Goal: Information Seeking & Learning: Learn about a topic

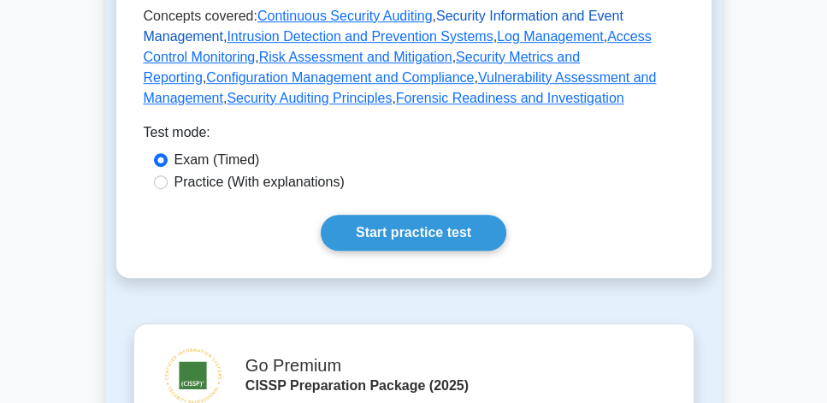
scroll to position [1027, 0]
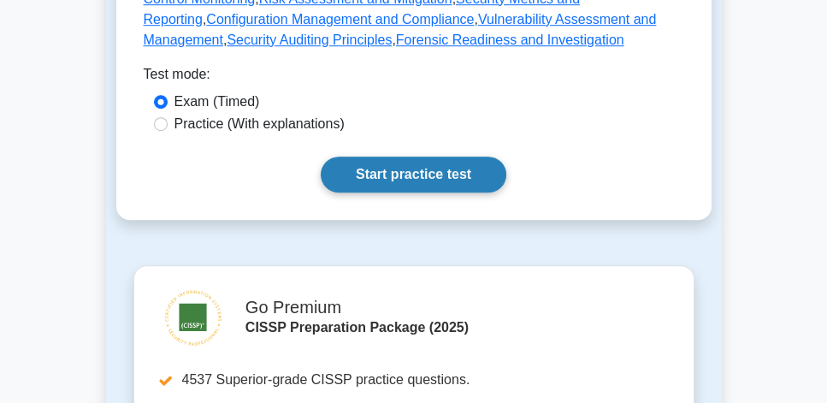
click at [436, 188] on link "Start practice test" at bounding box center [414, 175] width 186 height 36
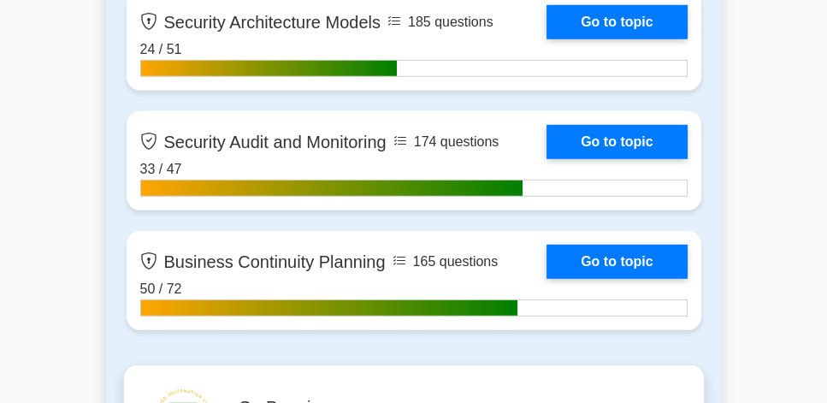
scroll to position [4480, 0]
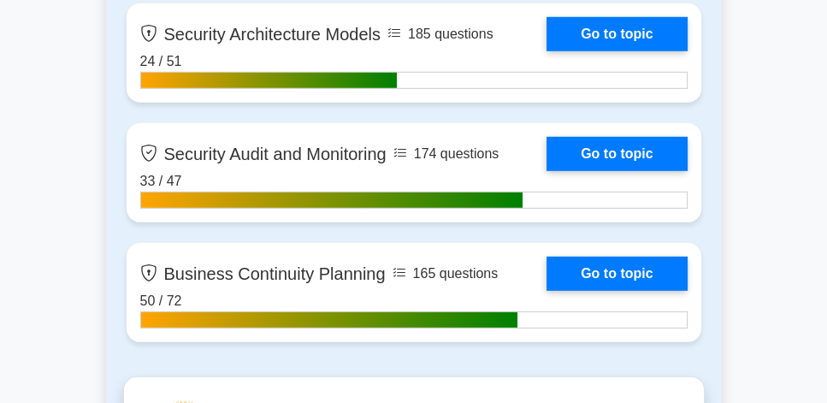
drag, startPoint x: 831, startPoint y: 114, endPoint x: 833, endPoint y: 262, distance: 148.1
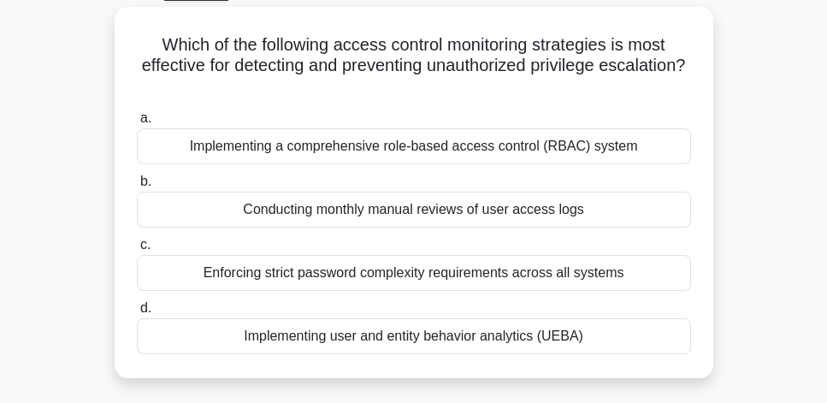
scroll to position [98, 0]
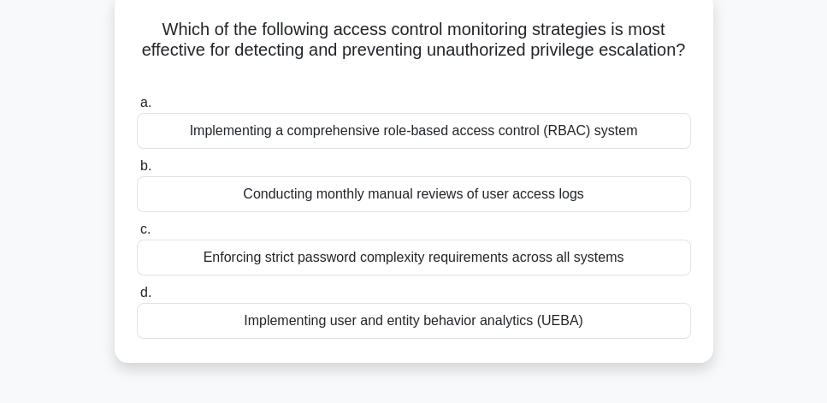
click at [472, 326] on div "Implementing user and entity behavior analytics (UEBA)" at bounding box center [414, 321] width 555 height 36
click at [137, 299] on input "d. Implementing user and entity behavior analytics (UEBA)" at bounding box center [137, 293] width 0 height 11
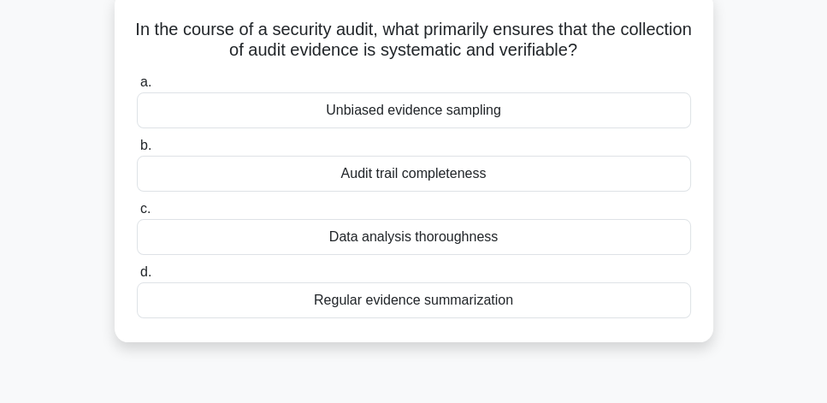
click at [674, 185] on div "Audit trail completeness" at bounding box center [414, 174] width 555 height 36
click at [137, 151] on input "b. Audit trail completeness" at bounding box center [137, 145] width 0 height 11
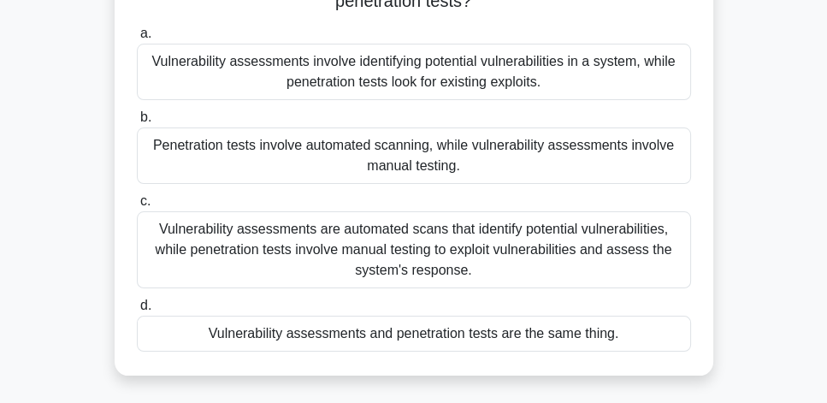
scroll to position [146, 0]
click at [585, 262] on div "Vulnerability assessments are automated scans that identify potential vulnerabi…" at bounding box center [414, 249] width 555 height 77
click at [137, 207] on input "c. Vulnerability assessments are automated scans that identify potential vulner…" at bounding box center [137, 201] width 0 height 11
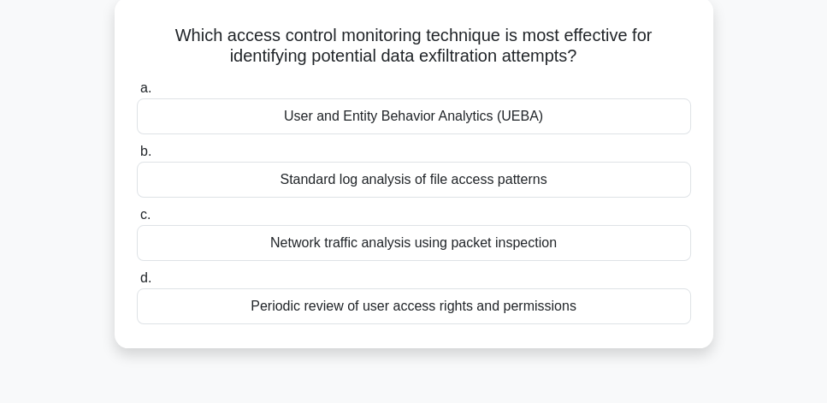
scroll to position [98, 0]
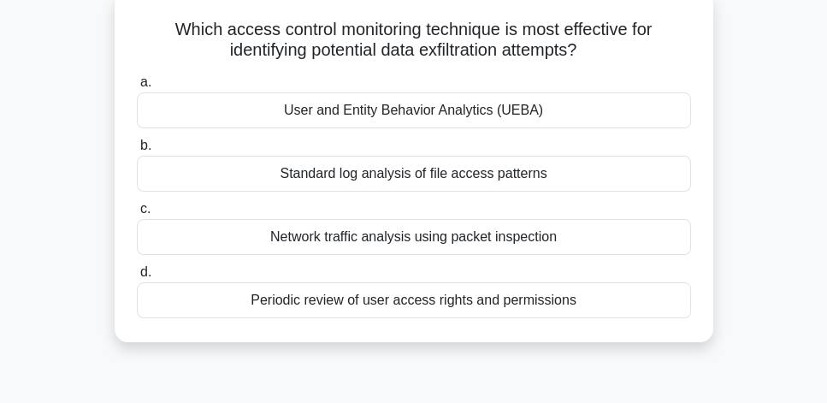
click at [615, 123] on div "User and Entity Behavior Analytics (UEBA)" at bounding box center [414, 110] width 555 height 36
click at [137, 88] on input "a. User and Entity Behavior Analytics (UEBA)" at bounding box center [137, 82] width 0 height 11
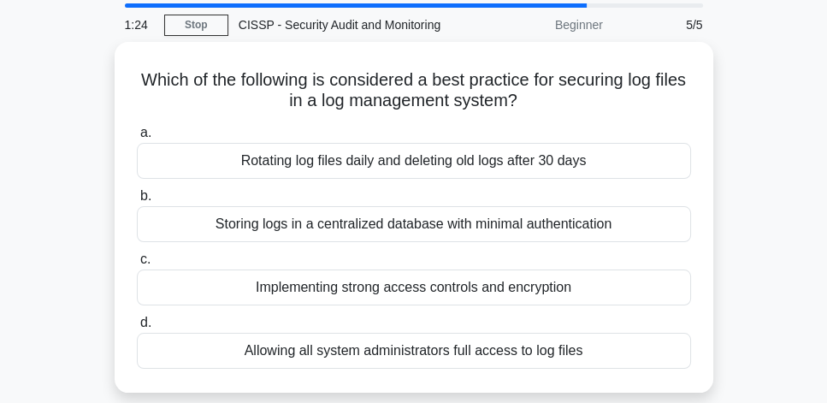
scroll to position [49, 0]
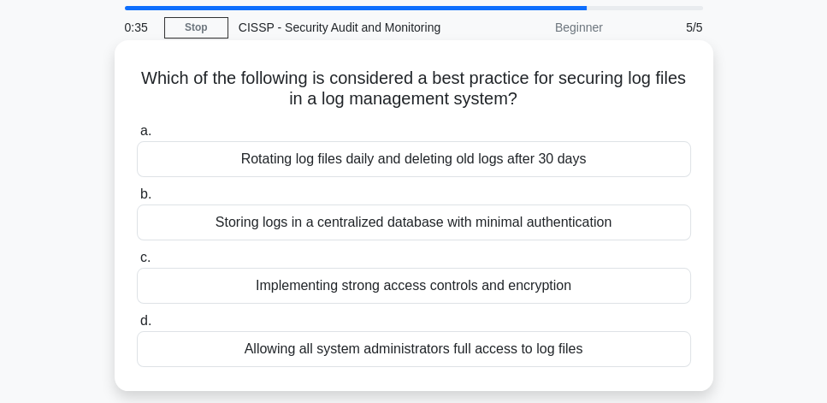
click at [590, 288] on div "Implementing strong access controls and encryption" at bounding box center [414, 286] width 555 height 36
click at [137, 264] on input "c. Implementing strong access controls and encryption" at bounding box center [137, 257] width 0 height 11
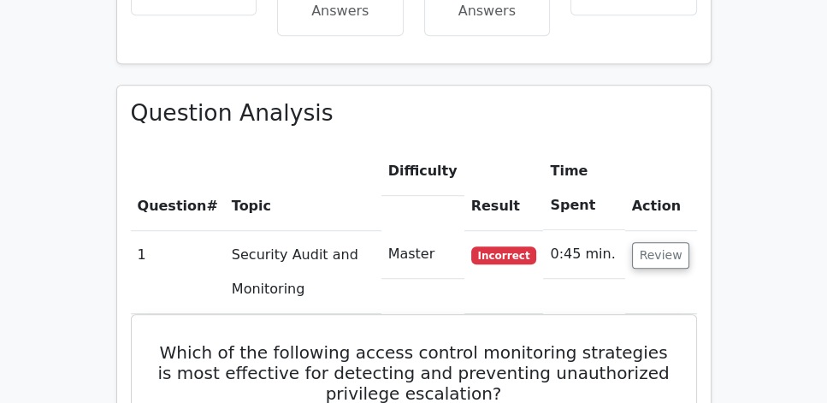
scroll to position [1173, 0]
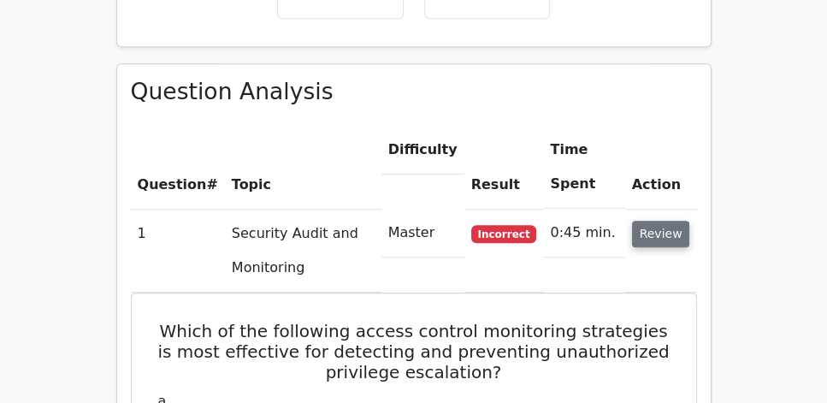
click at [659, 221] on button "Review" at bounding box center [661, 234] width 58 height 27
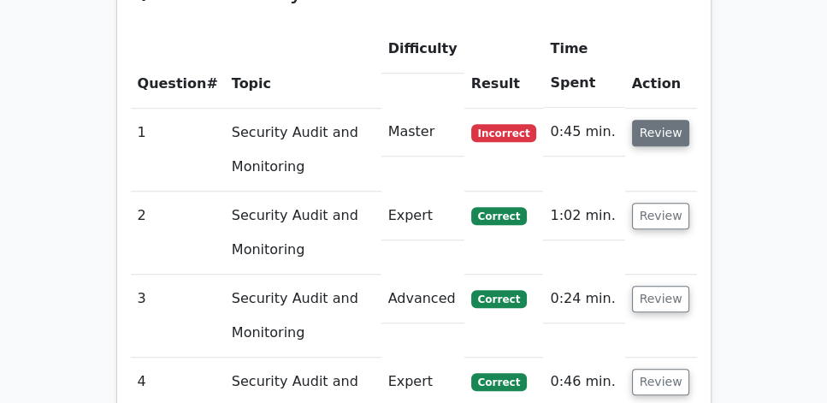
scroll to position [1271, 0]
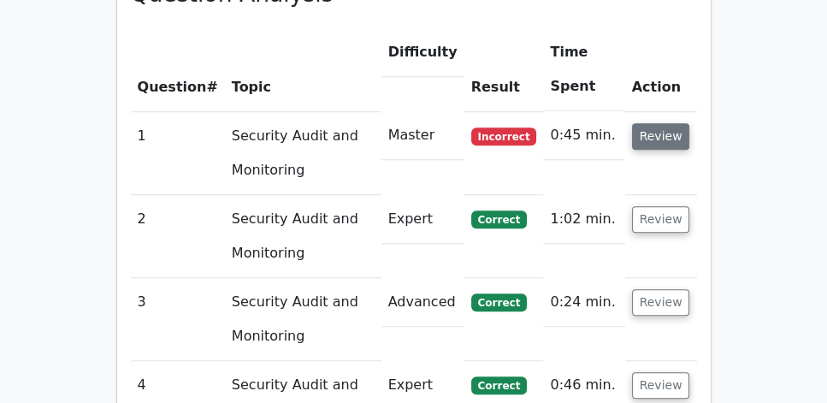
click at [662, 123] on button "Review" at bounding box center [661, 136] width 58 height 27
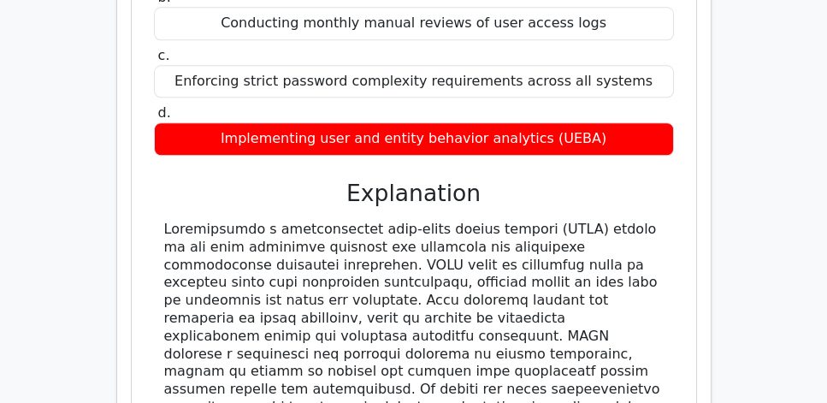
scroll to position [1662, 0]
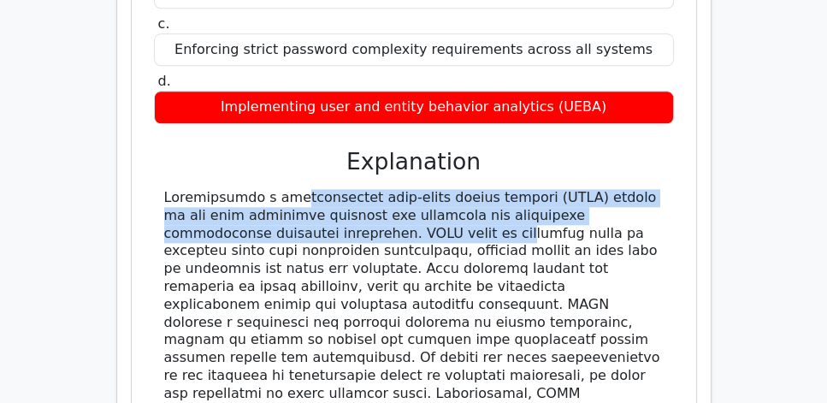
drag, startPoint x: 166, startPoint y: 156, endPoint x: 294, endPoint y: 189, distance: 132.6
click at [294, 189] on div at bounding box center [414, 340] width 500 height 303
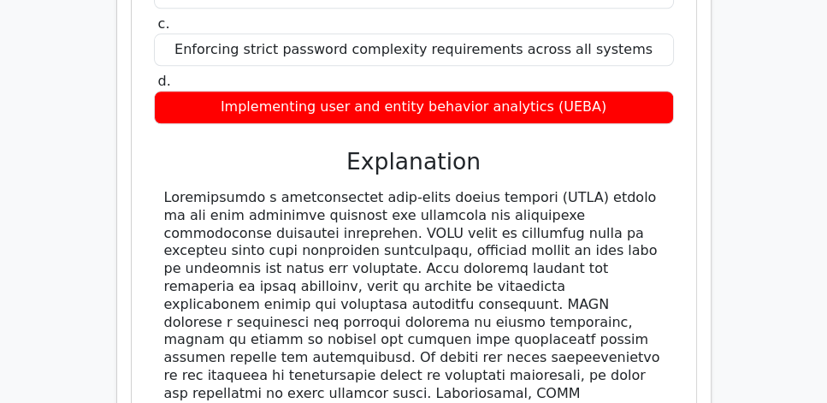
click at [388, 189] on div at bounding box center [414, 340] width 500 height 303
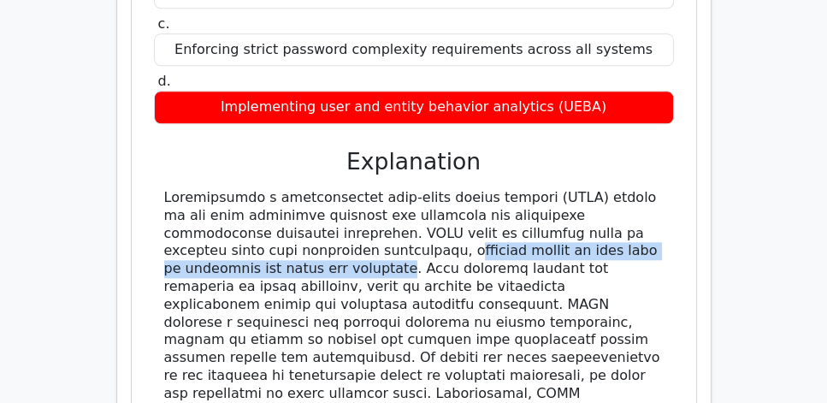
drag, startPoint x: 214, startPoint y: 212, endPoint x: 626, endPoint y: 210, distance: 412.5
click at [626, 210] on div at bounding box center [414, 340] width 500 height 303
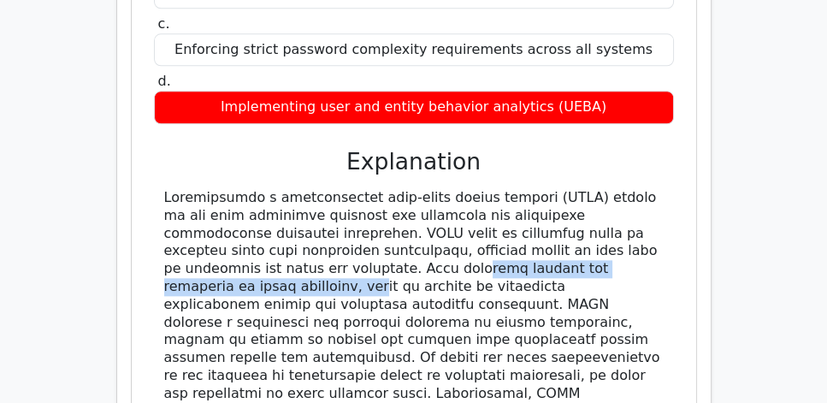
drag, startPoint x: 212, startPoint y: 228, endPoint x: 528, endPoint y: 226, distance: 315.8
click at [528, 226] on div at bounding box center [414, 340] width 500 height 303
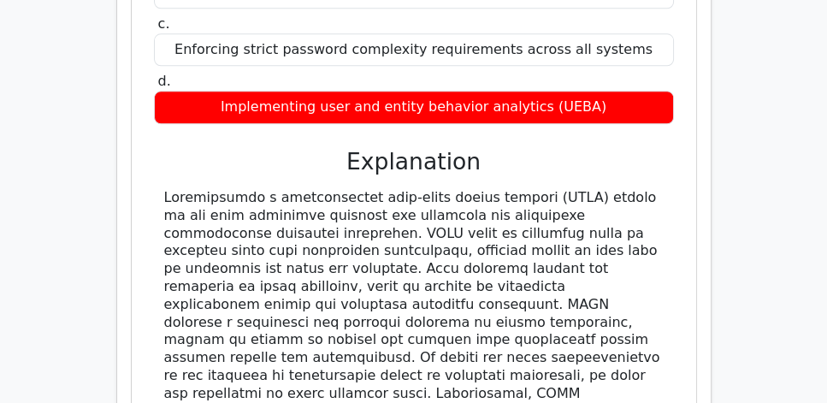
click at [502, 234] on div at bounding box center [414, 340] width 500 height 303
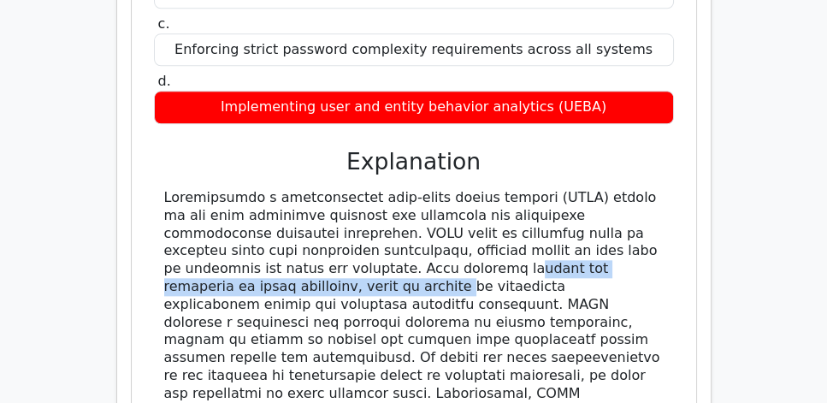
drag, startPoint x: 256, startPoint y: 221, endPoint x: 605, endPoint y: 222, distance: 349.1
click at [605, 222] on div at bounding box center [414, 340] width 500 height 303
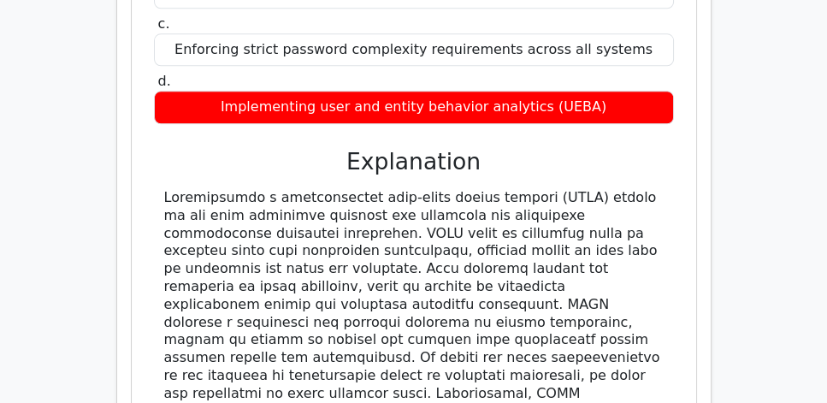
click at [250, 250] on div at bounding box center [414, 340] width 500 height 303
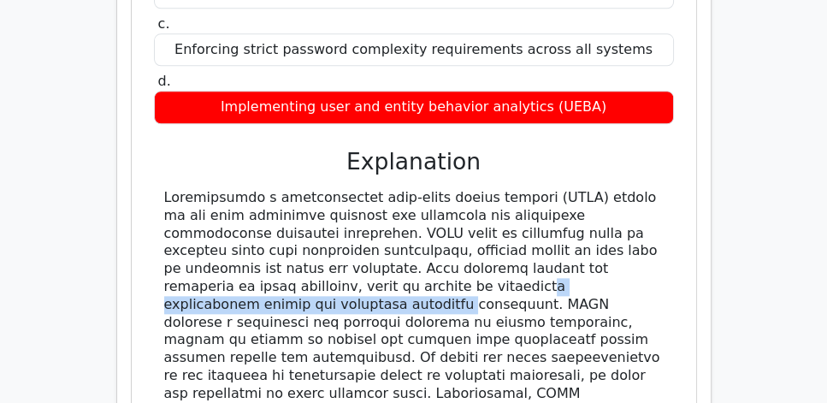
drag, startPoint x: 184, startPoint y: 239, endPoint x: 491, endPoint y: 240, distance: 307.2
click at [491, 240] on div at bounding box center [414, 340] width 500 height 303
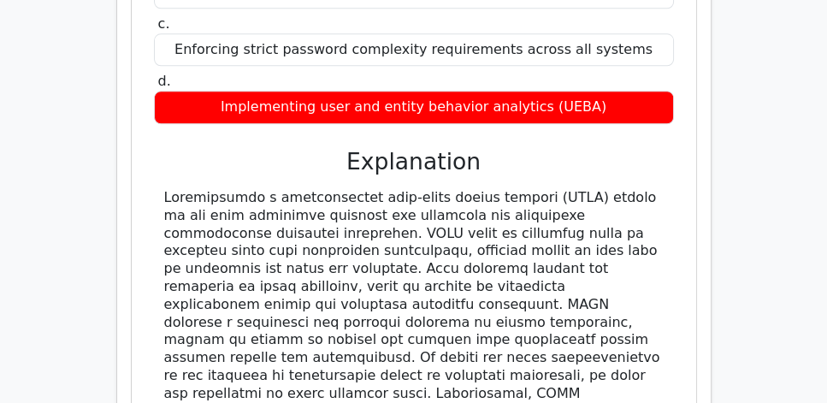
click at [524, 240] on div at bounding box center [414, 340] width 500 height 303
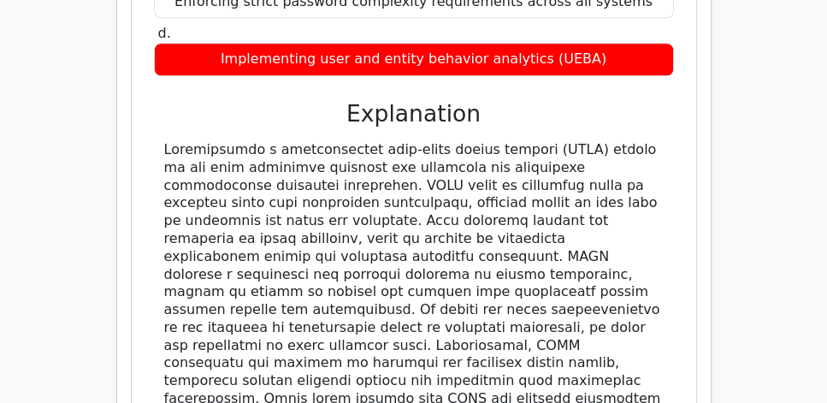
scroll to position [1711, 0]
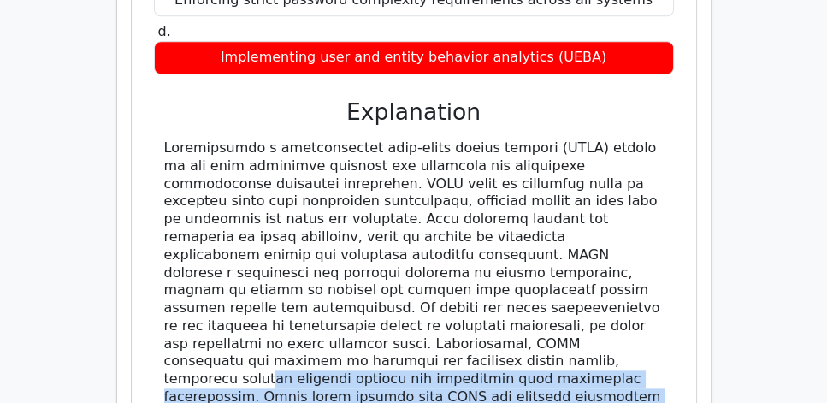
drag, startPoint x: 313, startPoint y: 303, endPoint x: 655, endPoint y: 320, distance: 342.7
click at [655, 320] on div at bounding box center [414, 290] width 500 height 303
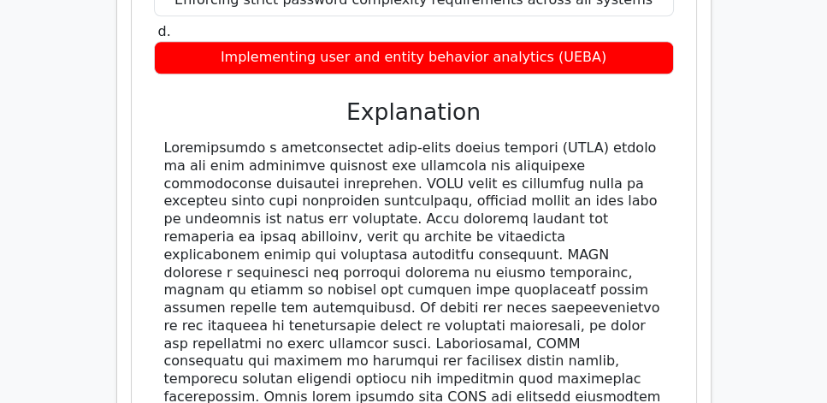
click at [596, 329] on div at bounding box center [414, 290] width 500 height 303
drag, startPoint x: 638, startPoint y: 351, endPoint x: 161, endPoint y: 107, distance: 535.4
click at [161, 139] on div at bounding box center [414, 290] width 520 height 303
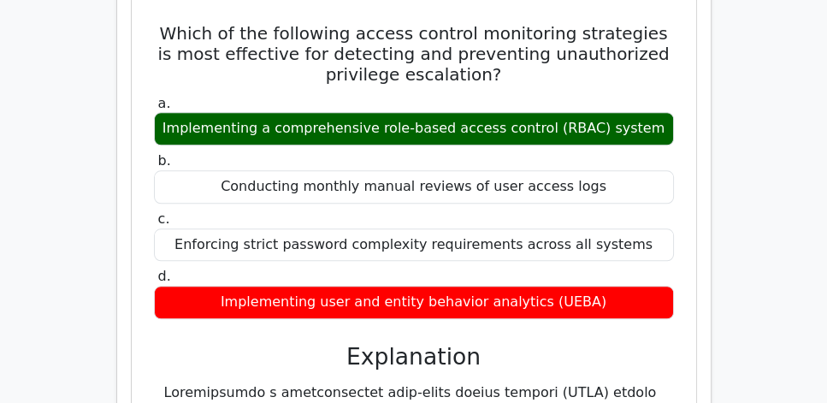
scroll to position [1271, 0]
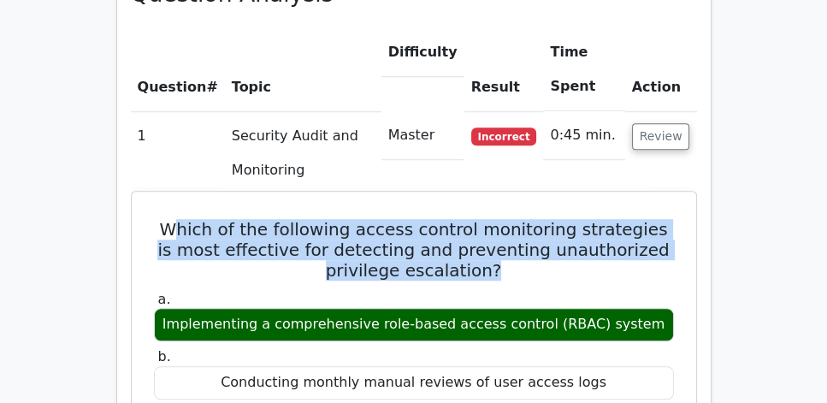
drag, startPoint x: 170, startPoint y: 187, endPoint x: 576, endPoint y: 228, distance: 407.7
click at [576, 228] on h5 "Which of the following access control monitoring strategies is most effective f…" at bounding box center [414, 250] width 524 height 62
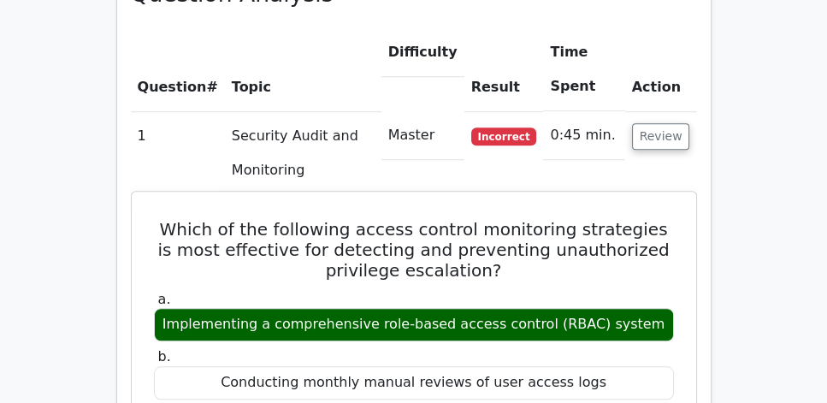
click at [500, 288] on div "a. Implementing a comprehensive role-based access control (RBAC) system b. Cond…" at bounding box center [414, 403] width 541 height 231
drag, startPoint x: 656, startPoint y: 279, endPoint x: 168, endPoint y: 175, distance: 499.6
click at [244, 219] on h5 "Which of the following access control monitoring strategies is most effective f…" at bounding box center [414, 250] width 524 height 62
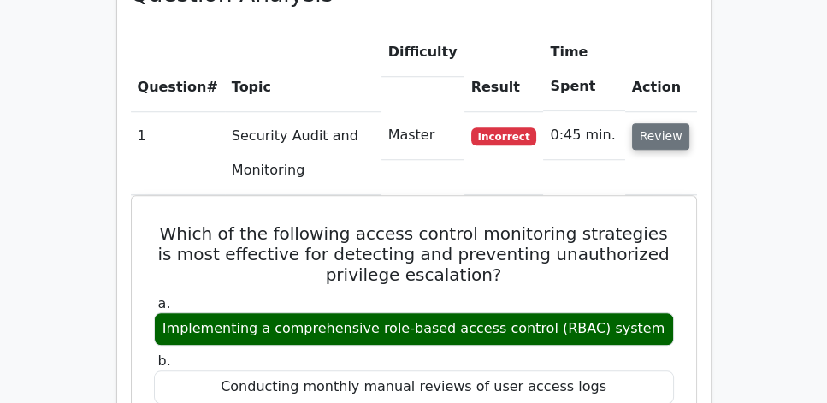
click at [647, 123] on button "Review" at bounding box center [661, 136] width 58 height 27
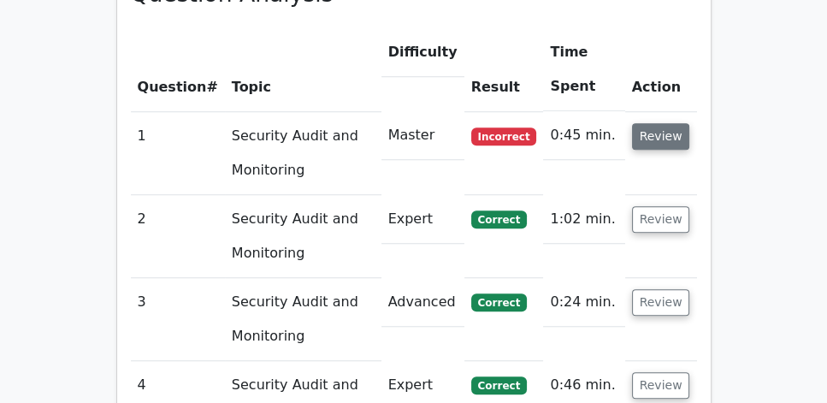
click at [662, 123] on button "Review" at bounding box center [661, 136] width 58 height 27
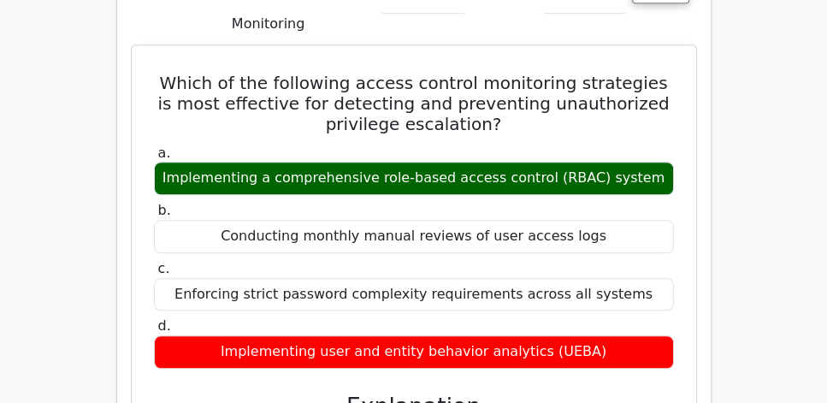
scroll to position [1418, 0]
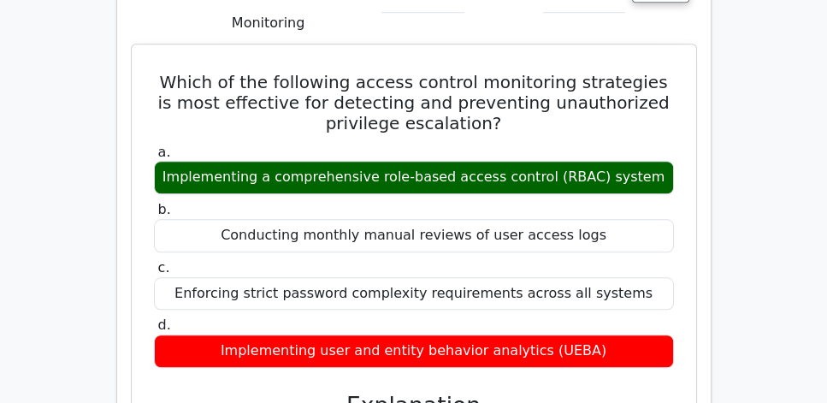
drag, startPoint x: 162, startPoint y: 33, endPoint x: 670, endPoint y: 316, distance: 581.5
copy div "Which of the following access control monitoring strategies is most effective f…"
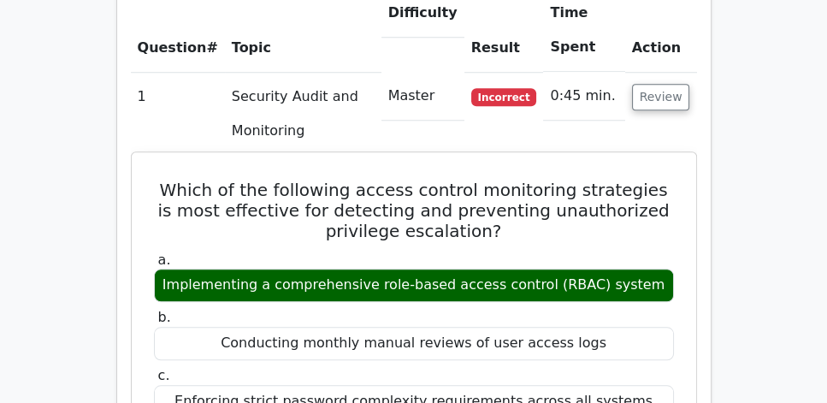
scroll to position [1271, 0]
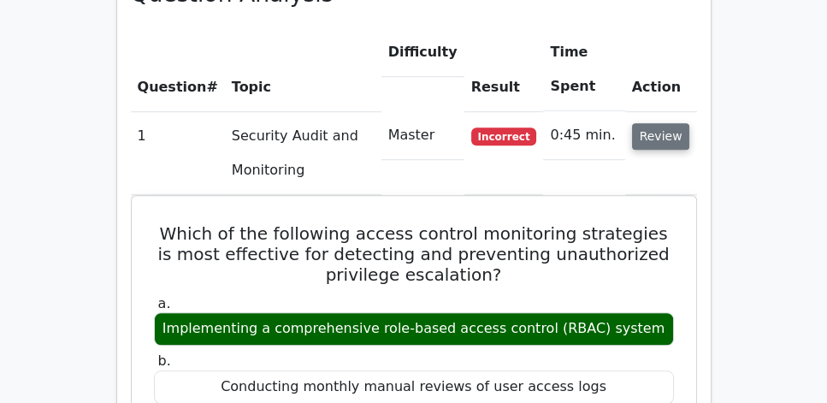
click at [673, 123] on button "Review" at bounding box center [661, 136] width 58 height 27
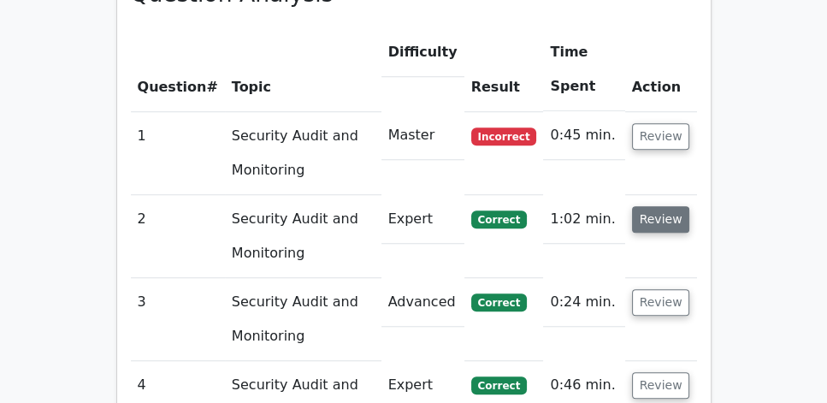
click at [680, 206] on button "Review" at bounding box center [661, 219] width 58 height 27
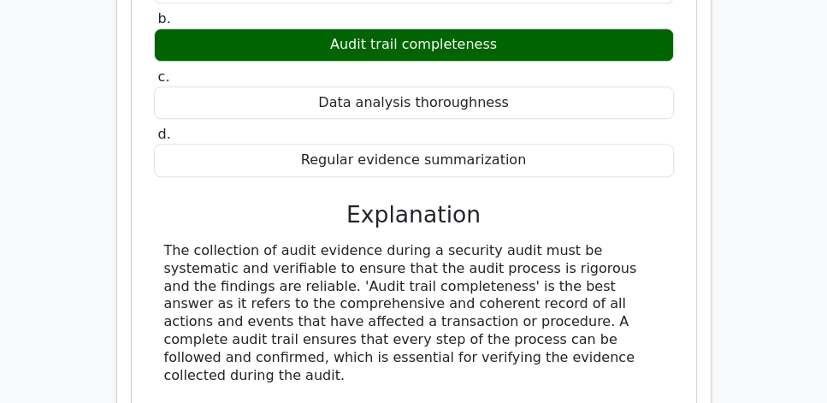
scroll to position [1711, 0]
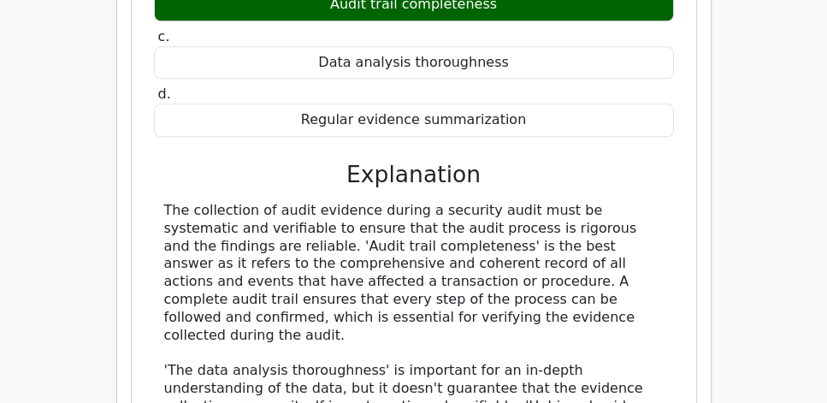
drag, startPoint x: 539, startPoint y: 276, endPoint x: 165, endPoint y: 168, distance: 389.2
click at [165, 202] on div "The collection of audit evidence during a security audit must be systematic and…" at bounding box center [414, 362] width 500 height 320
copy div "The collection of audit evidence during a security audit must be systematic and…"
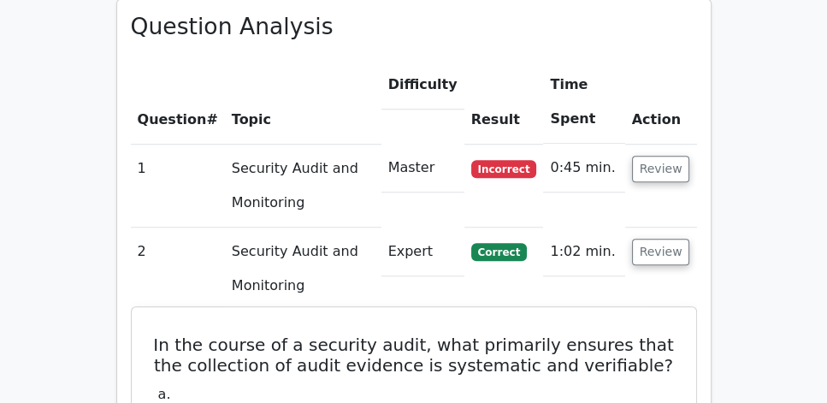
scroll to position [1222, 0]
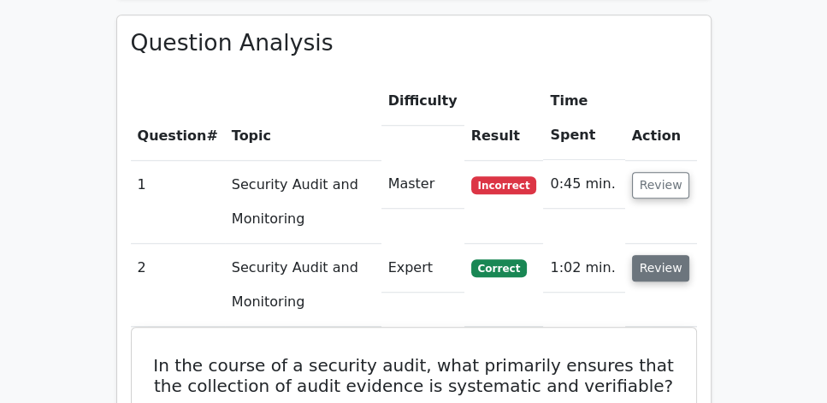
click at [665, 255] on button "Review" at bounding box center [661, 268] width 58 height 27
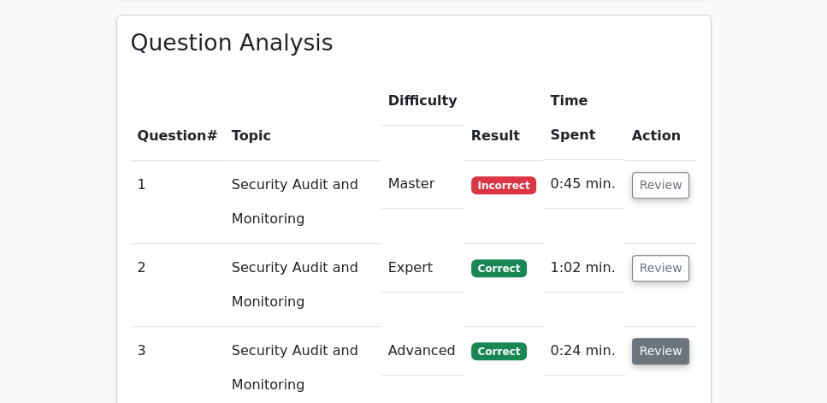
click at [667, 338] on button "Review" at bounding box center [661, 351] width 58 height 27
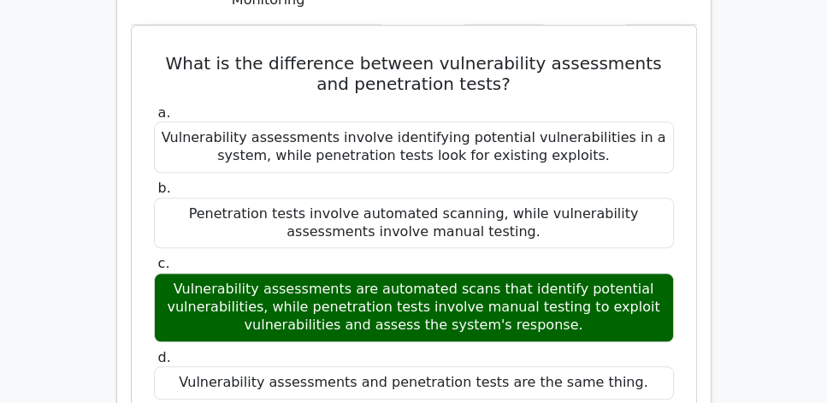
scroll to position [1613, 0]
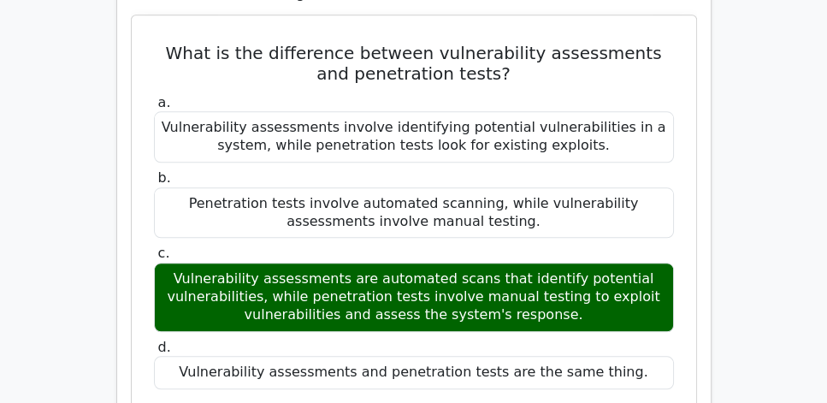
drag, startPoint x: 181, startPoint y: 226, endPoint x: 588, endPoint y: 282, distance: 411.2
click at [588, 282] on div "Vulnerability assessments are automated scans that identify potential vulnerabi…" at bounding box center [414, 297] width 520 height 68
copy div "Vulnerability assessments are automated scans that identify potential vulnerabi…"
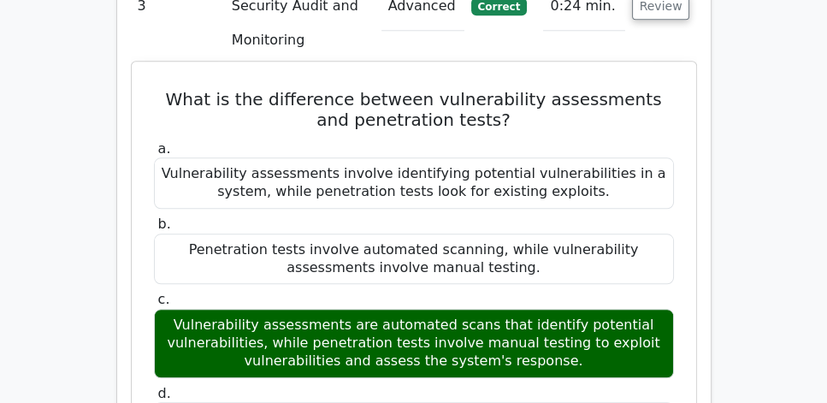
scroll to position [1467, 0]
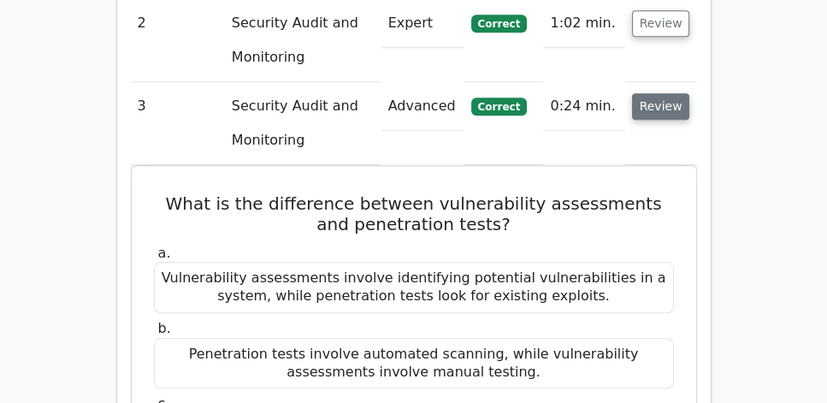
click at [669, 93] on button "Review" at bounding box center [661, 106] width 58 height 27
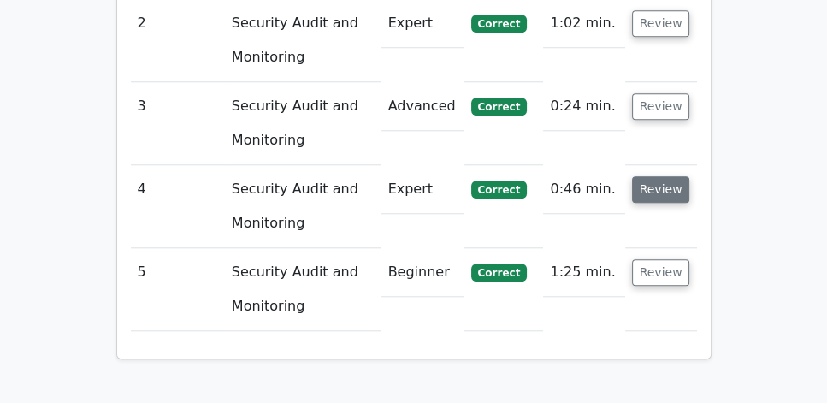
click at [669, 176] on button "Review" at bounding box center [661, 189] width 58 height 27
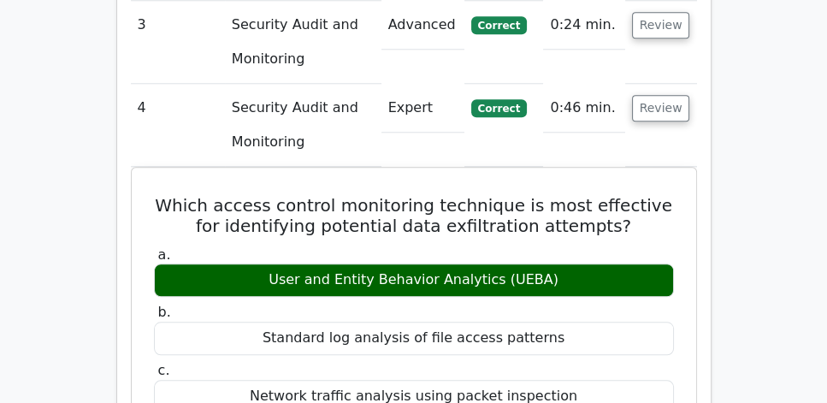
scroll to position [1515, 0]
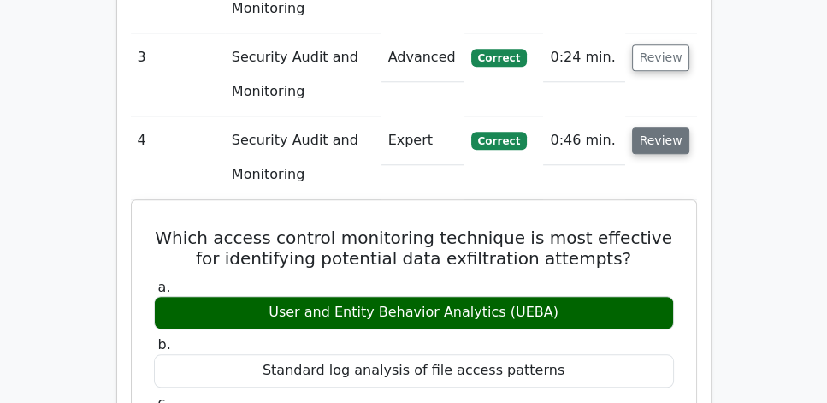
click at [664, 128] on button "Review" at bounding box center [661, 141] width 58 height 27
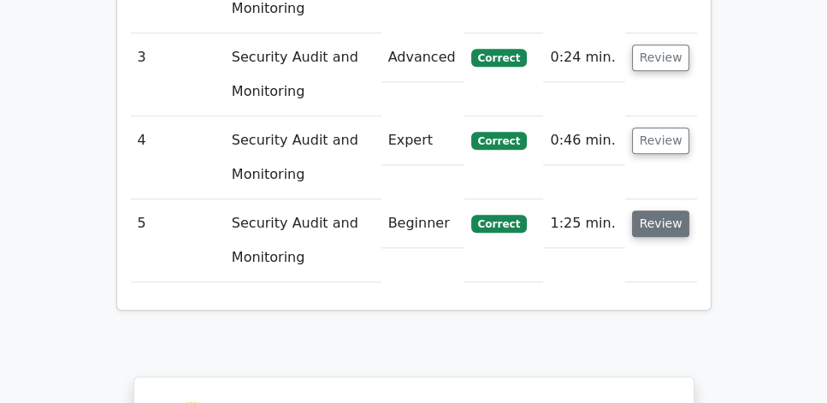
click at [667, 211] on button "Review" at bounding box center [661, 224] width 58 height 27
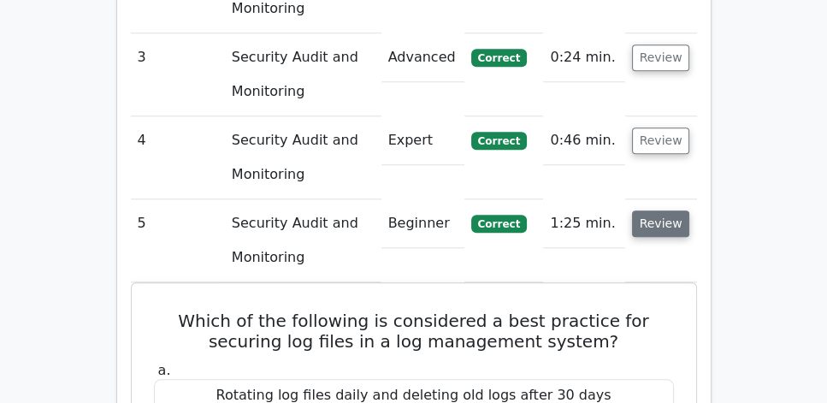
click at [665, 211] on button "Review" at bounding box center [661, 224] width 58 height 27
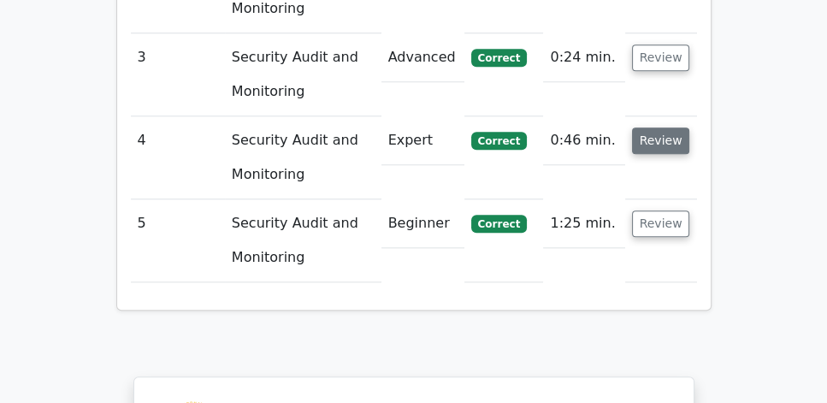
click at [655, 128] on button "Review" at bounding box center [661, 141] width 58 height 27
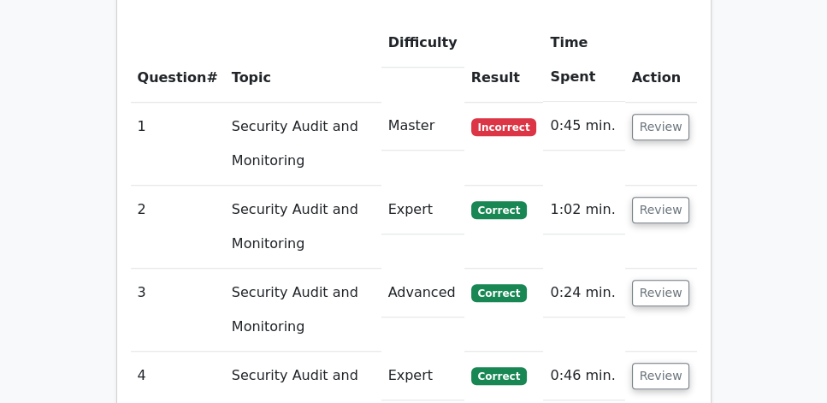
scroll to position [1271, 0]
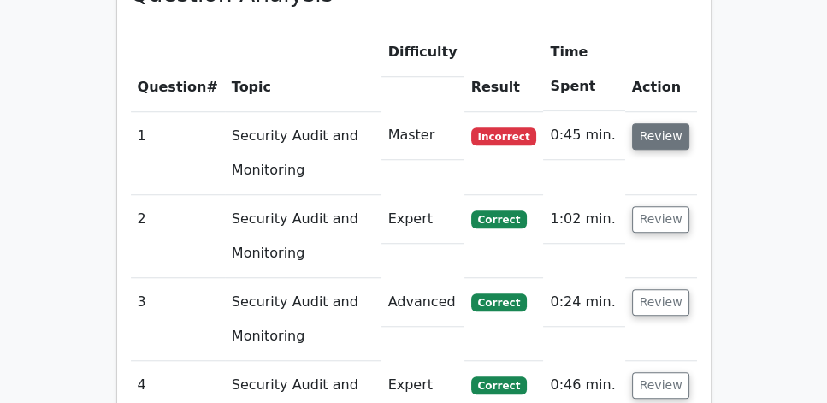
click at [679, 123] on button "Review" at bounding box center [661, 136] width 58 height 27
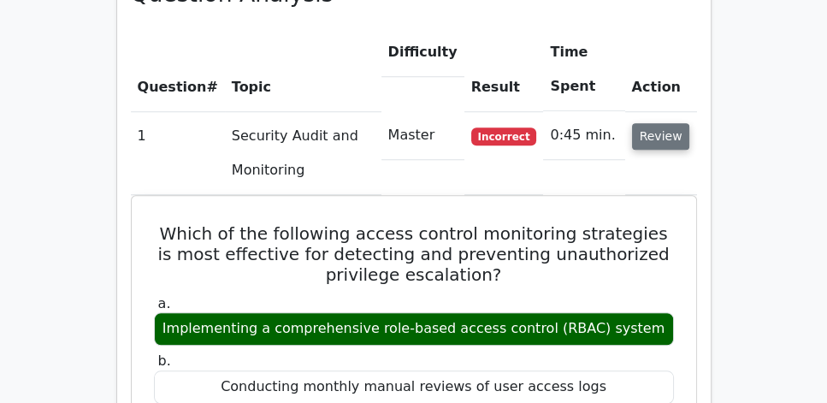
click at [679, 123] on button "Review" at bounding box center [661, 136] width 58 height 27
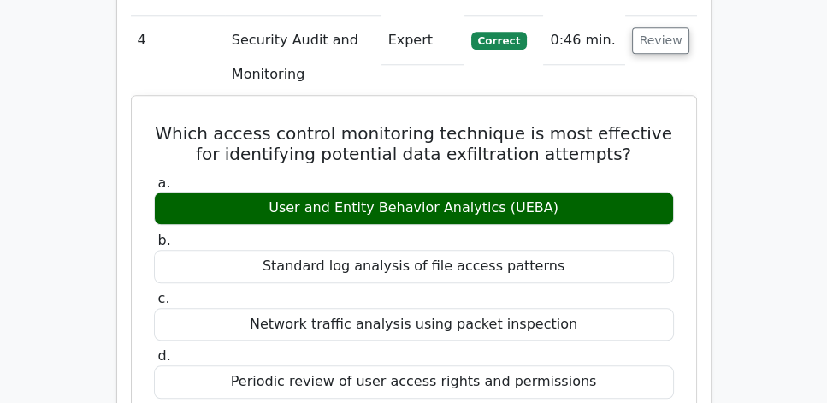
scroll to position [1613, 0]
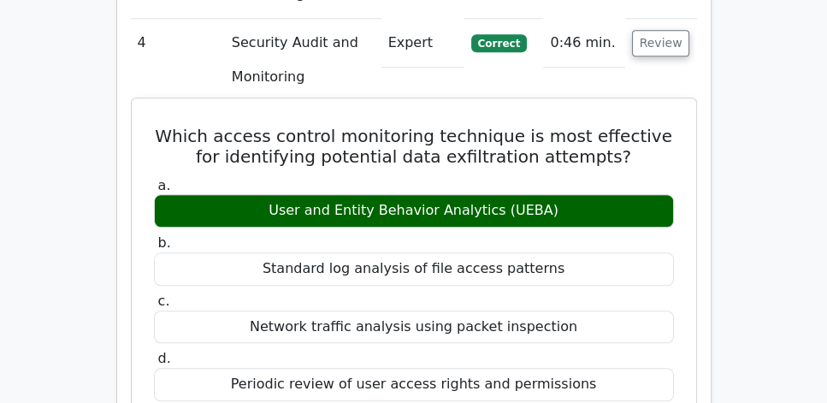
drag, startPoint x: 145, startPoint y: 91, endPoint x: 626, endPoint y: 340, distance: 542.3
copy div "Which access control monitoring technique is most effective for identifying pot…"
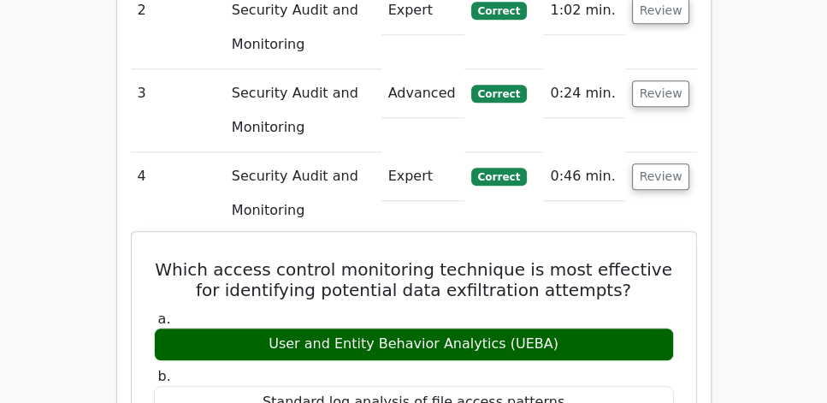
scroll to position [1467, 0]
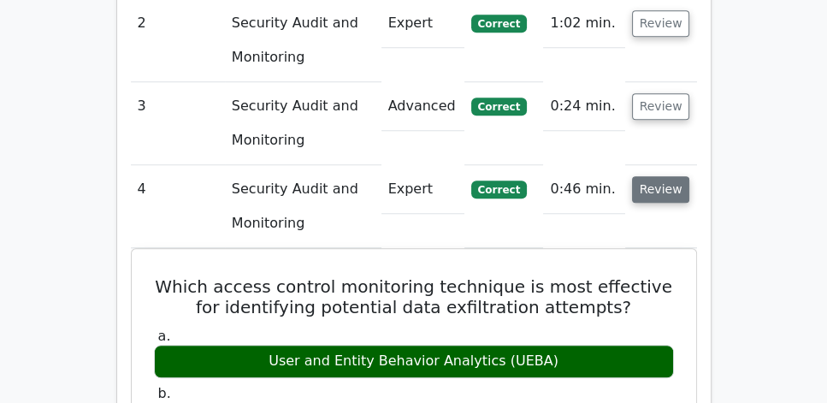
click at [650, 176] on button "Review" at bounding box center [661, 189] width 58 height 27
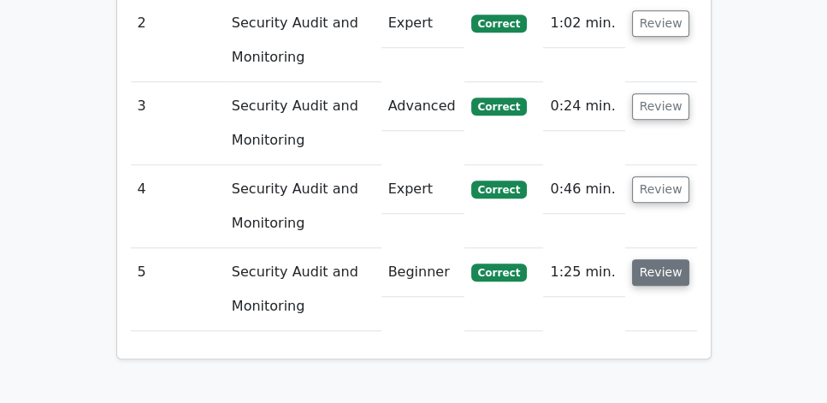
click at [655, 259] on button "Review" at bounding box center [661, 272] width 58 height 27
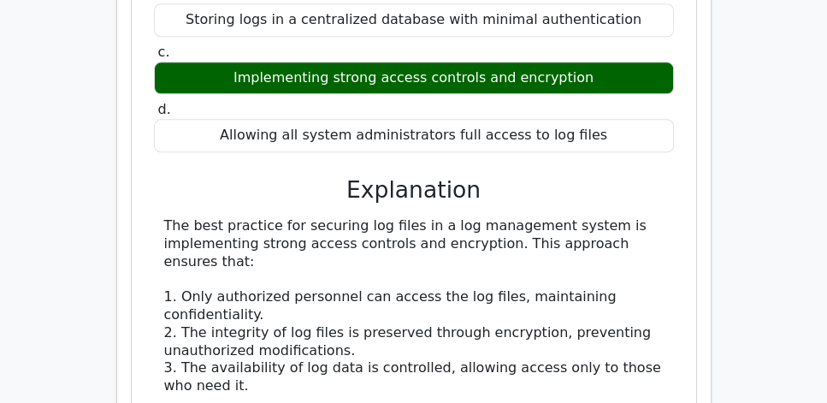
scroll to position [1955, 0]
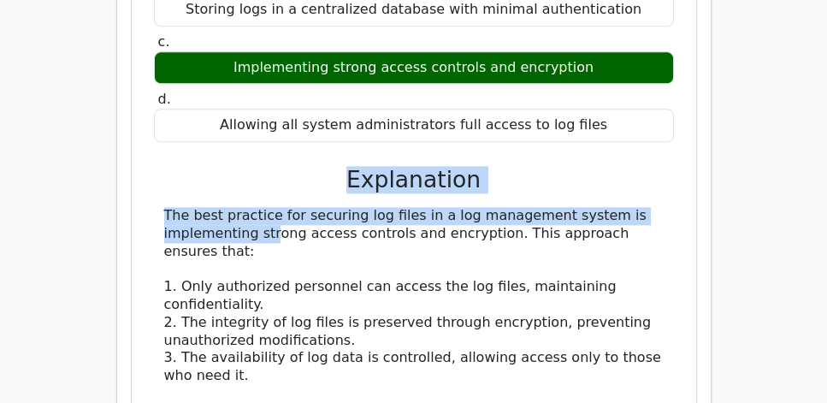
drag, startPoint x: 314, startPoint y: 128, endPoint x: 626, endPoint y: 160, distance: 313.9
click at [626, 160] on div "a. Rotating log files daily and deleting old logs after 30 days b. Storing logs…" at bounding box center [414, 334] width 524 height 840
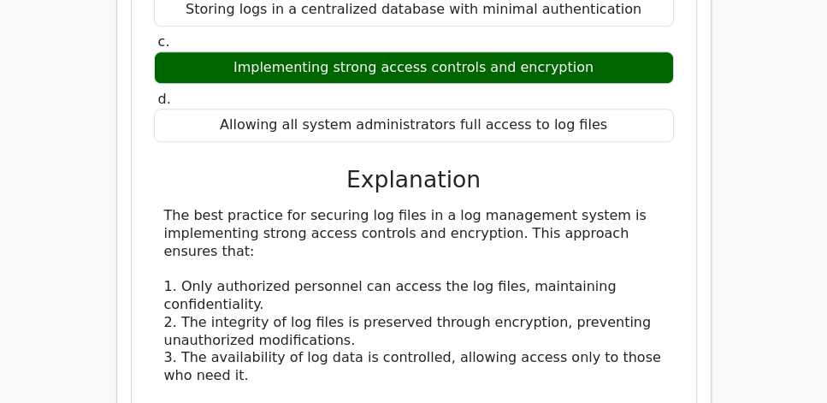
drag, startPoint x: 182, startPoint y: 186, endPoint x: 656, endPoint y: 182, distance: 474.1
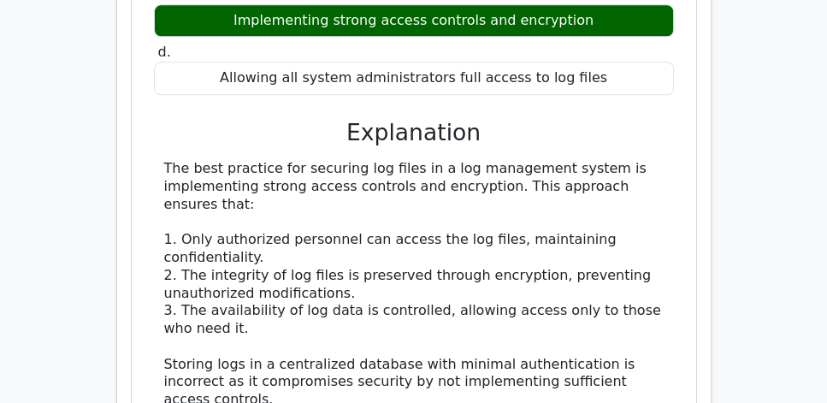
scroll to position [2004, 0]
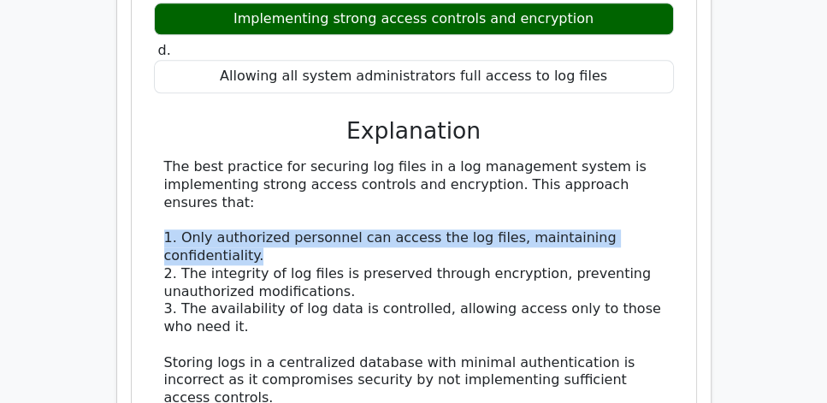
drag, startPoint x: 149, startPoint y: 193, endPoint x: 612, endPoint y: 203, distance: 463.1
click at [612, 203] on div "Which of the following is considered a best practice for securing log files in …" at bounding box center [414, 258] width 551 height 922
click at [335, 213] on div "The best practice for securing log files in a log management system is implemen…" at bounding box center [414, 407] width 500 height 498
drag, startPoint x: 298, startPoint y: 213, endPoint x: 151, endPoint y: 197, distance: 148.1
click at [152, 197] on div "a. Rotating log files daily and deleting old logs after 30 days b. Storing logs…" at bounding box center [414, 286] width 524 height 840
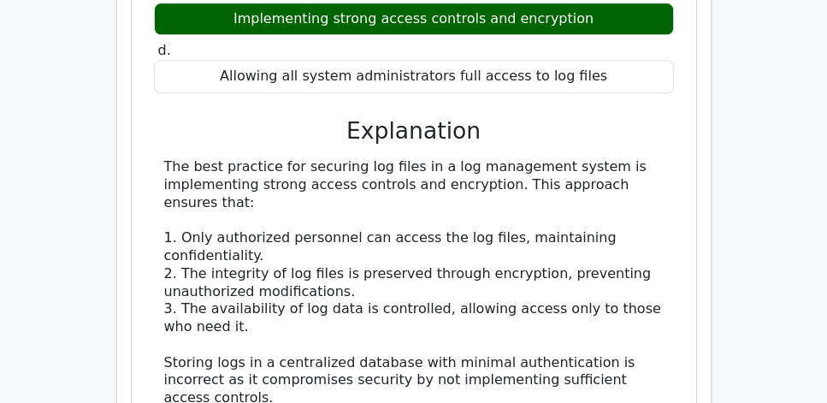
click at [162, 237] on div "The best practice for securing log files in a log management system is implemen…" at bounding box center [414, 407] width 520 height 498
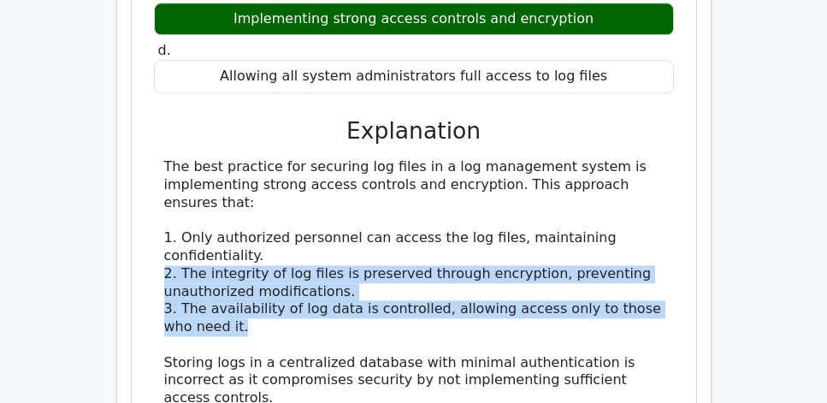
drag, startPoint x: 163, startPoint y: 228, endPoint x: 616, endPoint y: 275, distance: 455.9
click at [616, 275] on div "The best practice for securing log files in a log management system is implemen…" at bounding box center [414, 407] width 520 height 498
click at [361, 288] on div "The best practice for securing log files in a log management system is implemen…" at bounding box center [414, 407] width 500 height 498
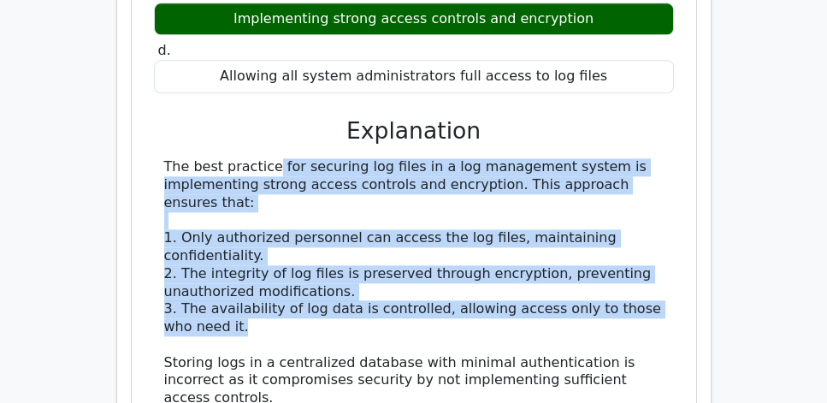
drag, startPoint x: 334, startPoint y: 282, endPoint x: 158, endPoint y: 119, distance: 239.8
click at [158, 158] on div "The best practice for securing log files in a log management system is implemen…" at bounding box center [414, 407] width 520 height 498
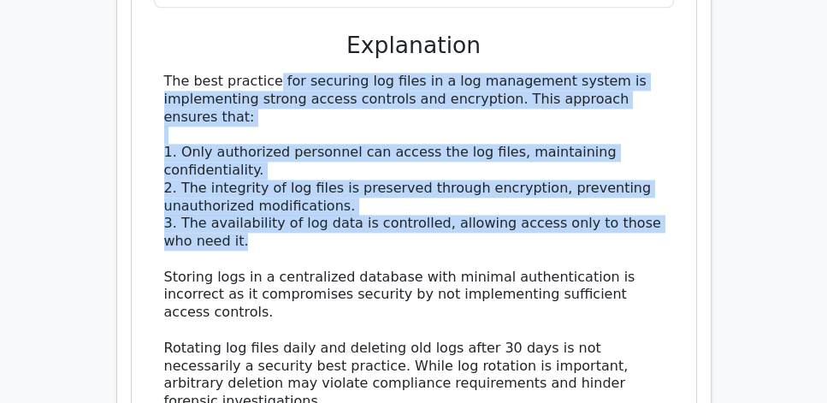
scroll to position [2102, 0]
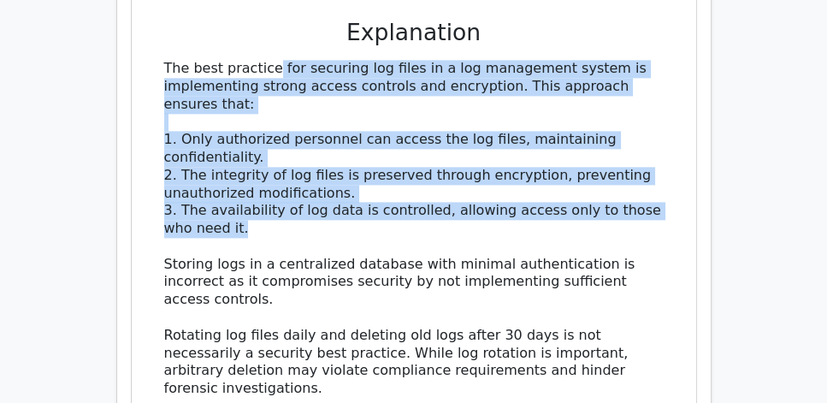
click at [216, 175] on div "The best practice for securing log files in a log management system is implemen…" at bounding box center [414, 309] width 500 height 498
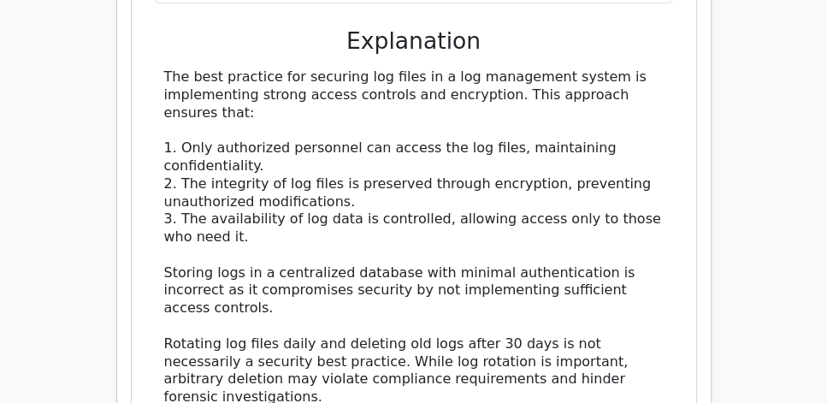
scroll to position [2054, 0]
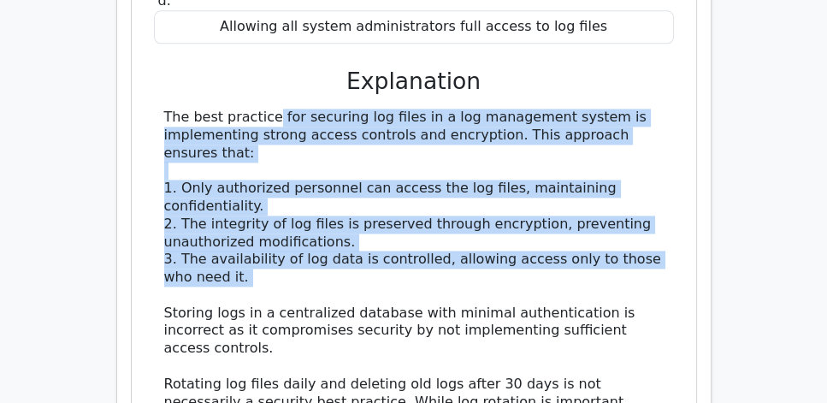
drag, startPoint x: 157, startPoint y: 68, endPoint x: 348, endPoint y: 242, distance: 258.7
click at [348, 242] on div "The best practice for securing log files in a log management system is implemen…" at bounding box center [414, 358] width 520 height 498
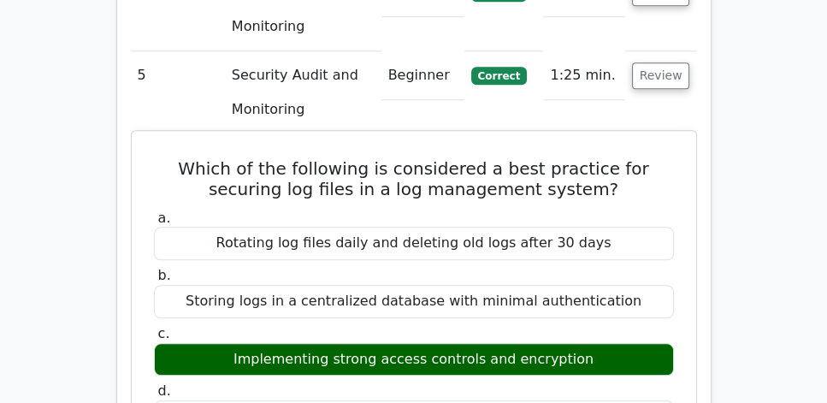
scroll to position [1662, 0]
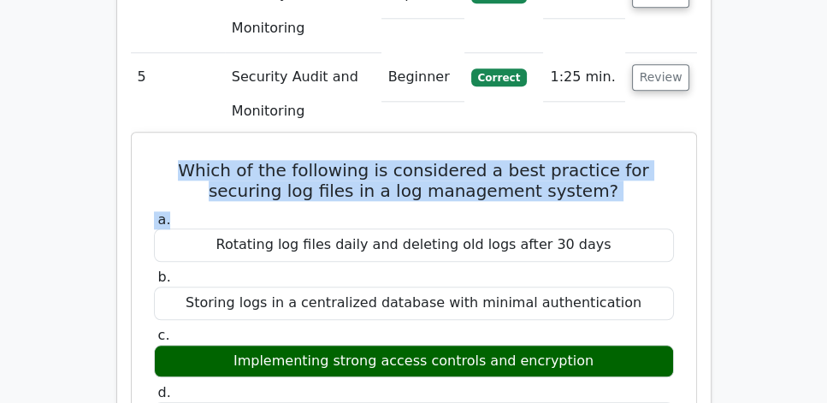
drag, startPoint x: 172, startPoint y: 123, endPoint x: 562, endPoint y: 168, distance: 392.7
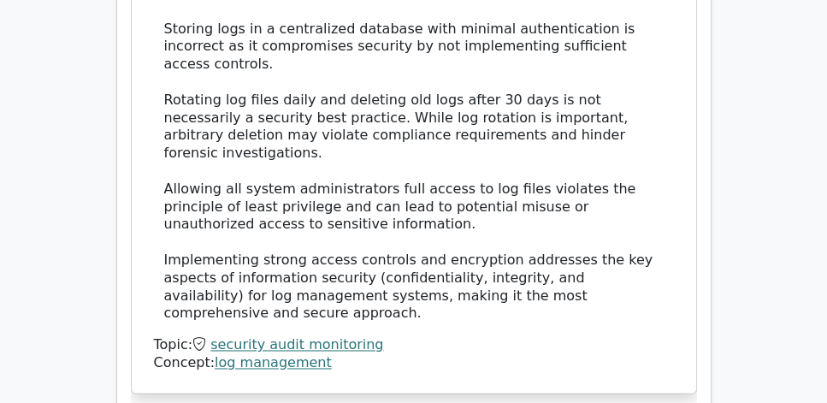
scroll to position [2346, 0]
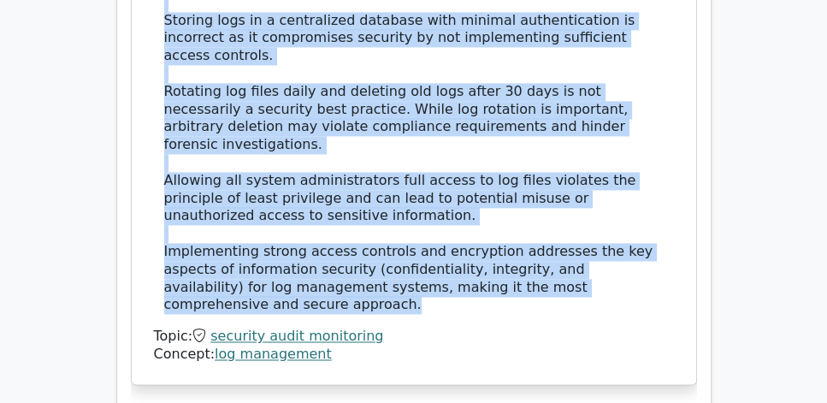
click at [302, 243] on div "The best practice for securing log files in a log management system is implemen…" at bounding box center [414, 65] width 500 height 498
copy div "Which of the following is considered a best practice for securing log files in …"
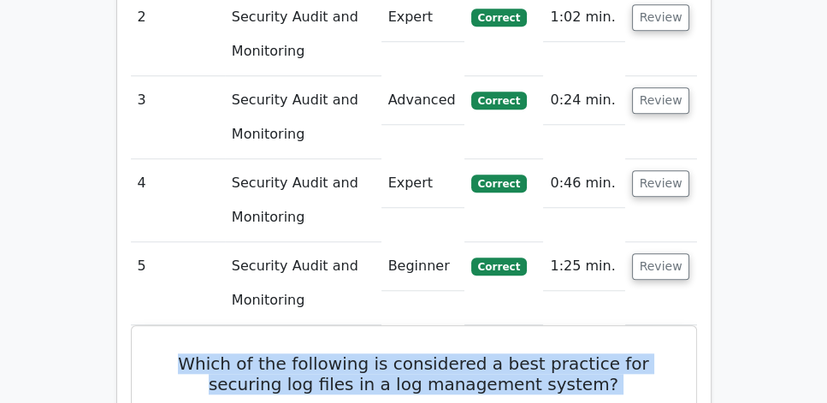
scroll to position [1467, 0]
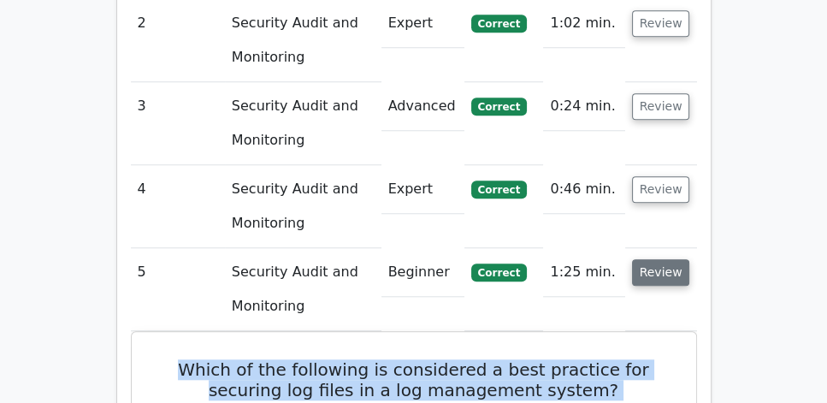
click at [665, 259] on button "Review" at bounding box center [661, 272] width 58 height 27
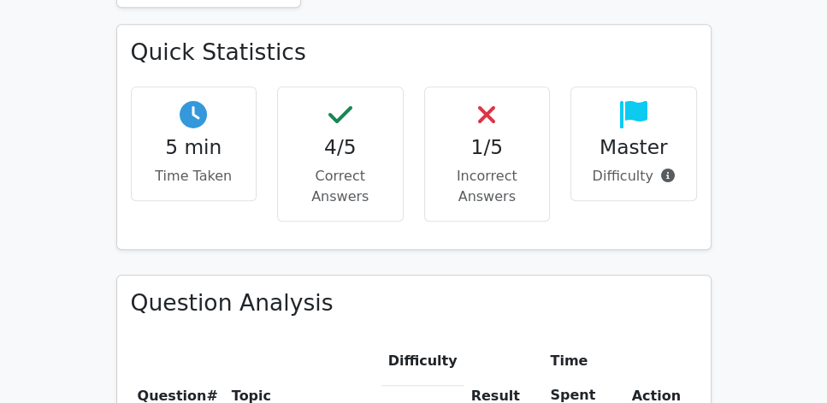
scroll to position [1173, 0]
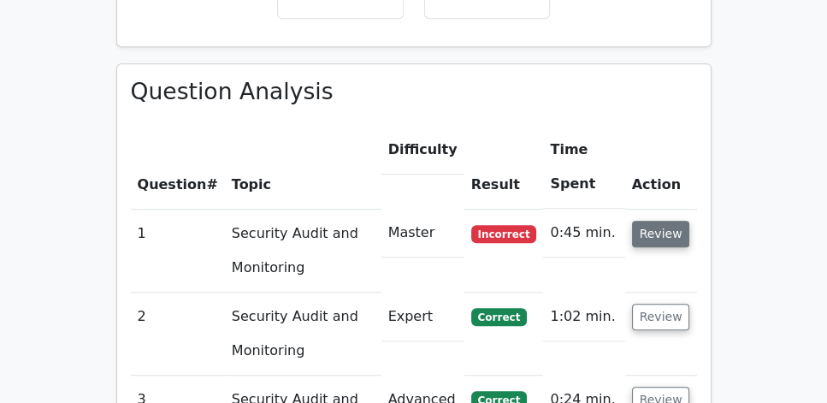
click at [654, 221] on button "Review" at bounding box center [661, 234] width 58 height 27
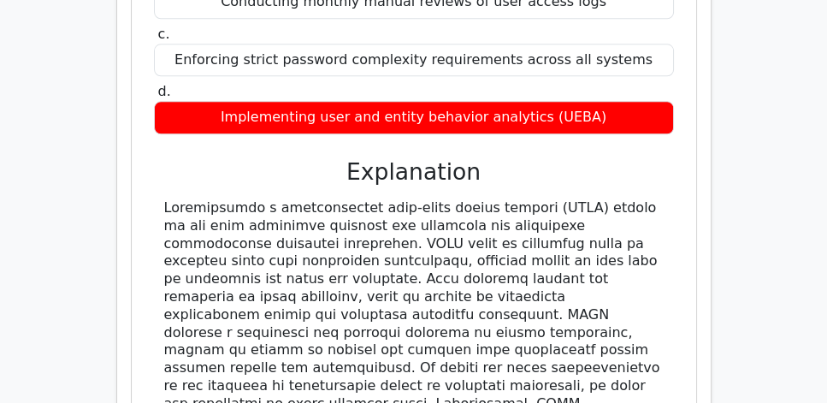
scroll to position [1662, 0]
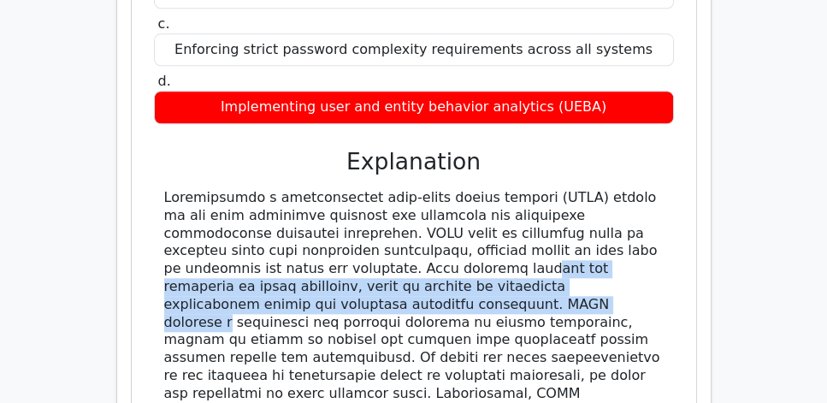
drag, startPoint x: 261, startPoint y: 222, endPoint x: 655, endPoint y: 238, distance: 394.8
click at [655, 238] on div at bounding box center [414, 340] width 500 height 303
click at [513, 228] on div at bounding box center [414, 340] width 500 height 303
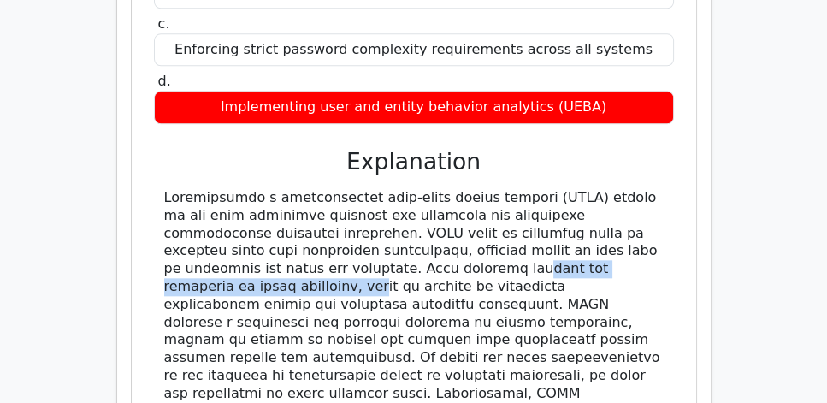
drag, startPoint x: 256, startPoint y: 221, endPoint x: 525, endPoint y: 222, distance: 269.6
click at [525, 222] on div at bounding box center [414, 340] width 500 height 303
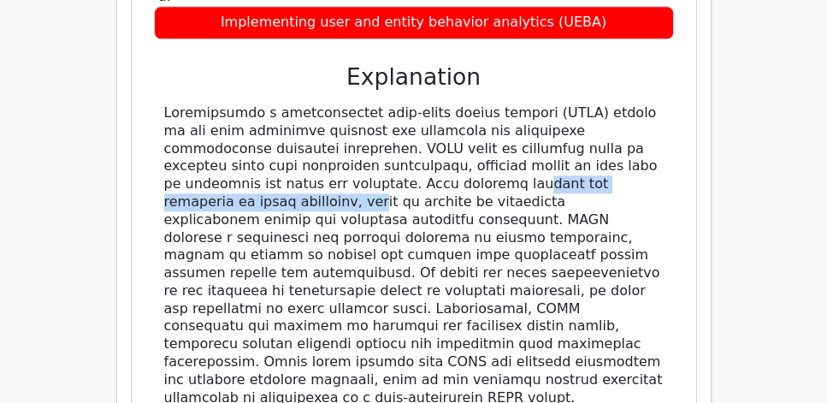
scroll to position [1760, 0]
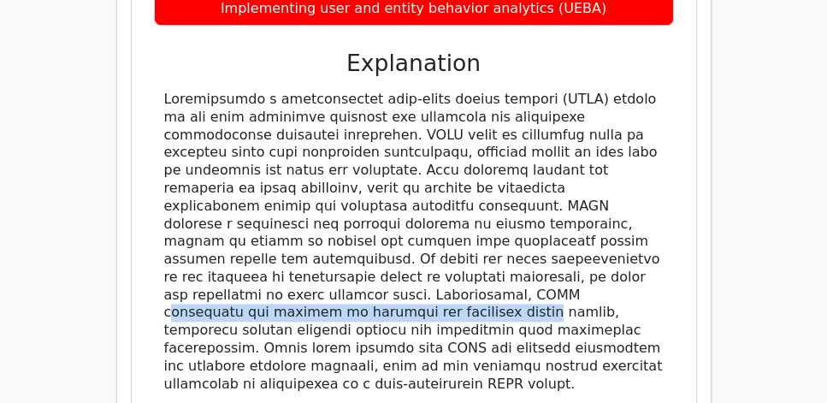
drag, startPoint x: 287, startPoint y: 231, endPoint x: 640, endPoint y: 239, distance: 353.5
click at [640, 239] on div at bounding box center [414, 242] width 500 height 303
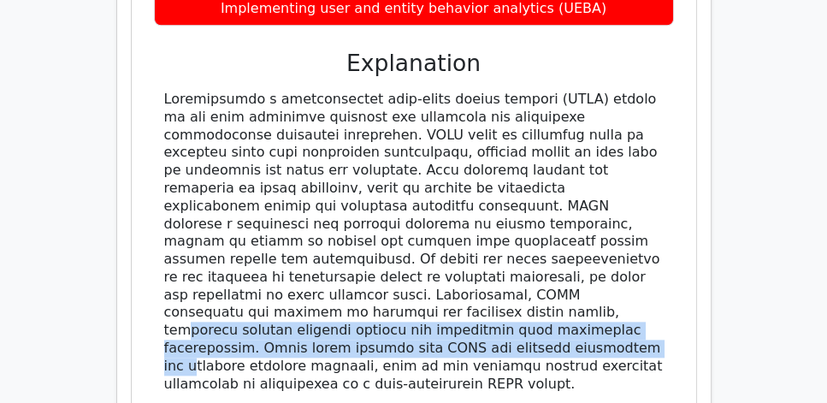
drag, startPoint x: 240, startPoint y: 252, endPoint x: 654, endPoint y: 264, distance: 414.3
click at [654, 264] on div at bounding box center [414, 242] width 500 height 303
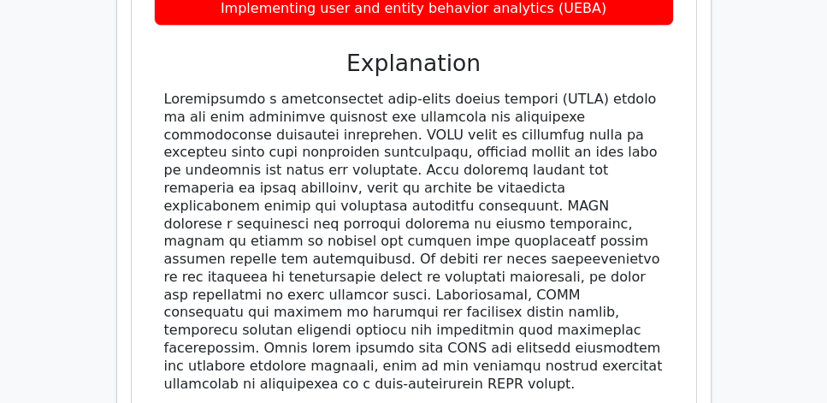
click at [466, 282] on div at bounding box center [414, 242] width 500 height 303
drag, startPoint x: 359, startPoint y: 270, endPoint x: 658, endPoint y: 299, distance: 300.0
click at [658, 299] on div at bounding box center [414, 242] width 500 height 303
click at [643, 300] on div at bounding box center [414, 242] width 500 height 303
drag, startPoint x: 649, startPoint y: 299, endPoint x: 150, endPoint y: 44, distance: 560.3
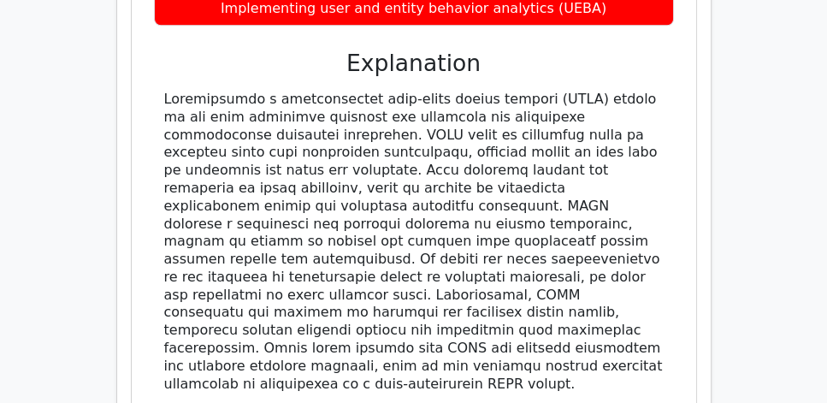
click at [150, 44] on div "Which of the following access control monitoring strategies is most effective f…" at bounding box center [414, 82] width 551 height 747
click at [321, 151] on div at bounding box center [414, 242] width 500 height 303
